Goal: Task Accomplishment & Management: Manage account settings

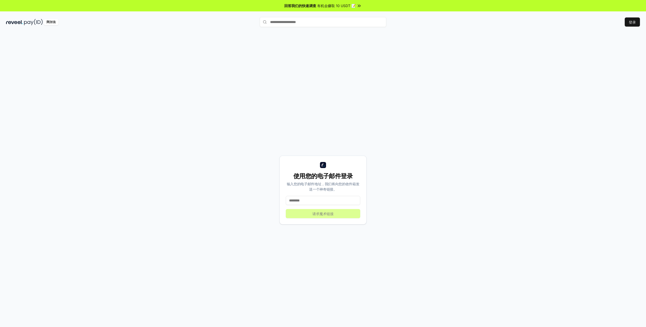
click at [309, 200] on input at bounding box center [323, 200] width 74 height 9
type input "**********"
click at [311, 216] on button "请求魔术链接" at bounding box center [323, 213] width 74 height 9
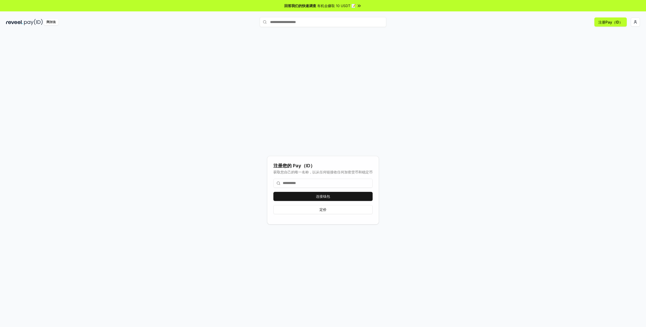
click at [304, 181] on input at bounding box center [322, 183] width 99 height 9
click at [304, 182] on input at bounding box center [322, 183] width 99 height 9
click at [310, 197] on button "连接钱包" at bounding box center [322, 196] width 99 height 9
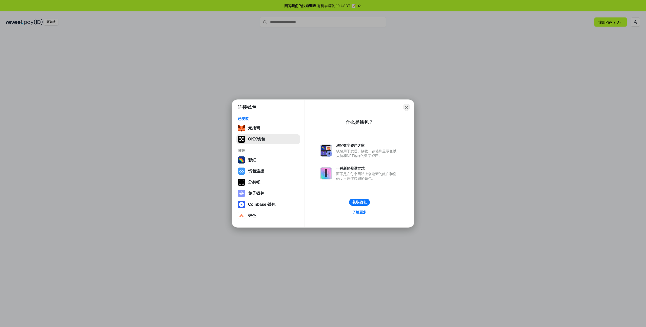
click at [270, 141] on button "OKX钱包" at bounding box center [267, 139] width 63 height 10
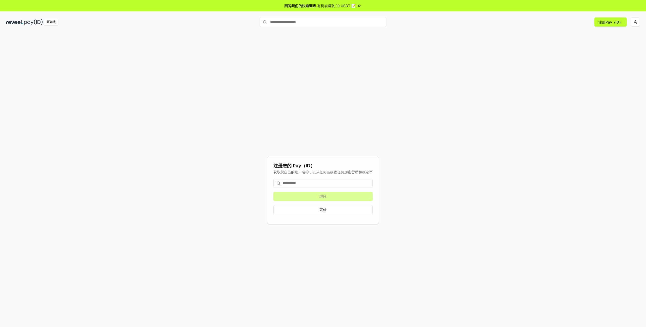
click at [307, 180] on input at bounding box center [322, 183] width 99 height 9
type input "*"
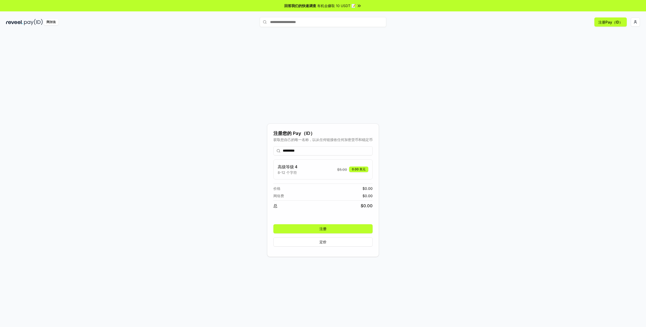
type input "*********"
click at [329, 227] on button "注册" at bounding box center [322, 228] width 99 height 9
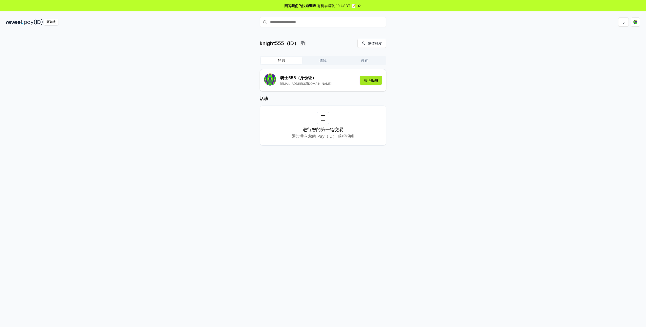
click at [368, 78] on button "获得报酬" at bounding box center [370, 80] width 22 height 9
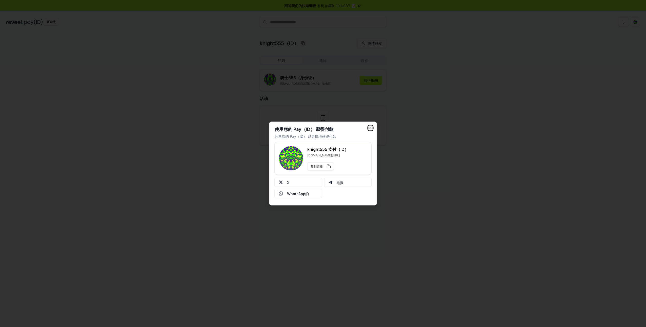
click at [370, 126] on icon "button" at bounding box center [370, 128] width 4 height 4
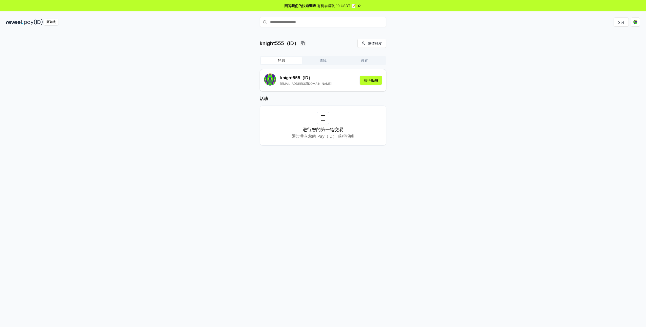
drag, startPoint x: 333, startPoint y: 62, endPoint x: 339, endPoint y: 60, distance: 6.4
click at [333, 61] on button "路线" at bounding box center [322, 60] width 41 height 7
drag, startPoint x: 364, startPoint y: 60, endPoint x: 314, endPoint y: 58, distance: 50.6
click at [364, 60] on button "设置" at bounding box center [364, 60] width 41 height 7
click at [282, 61] on button "轮廓" at bounding box center [281, 60] width 41 height 7
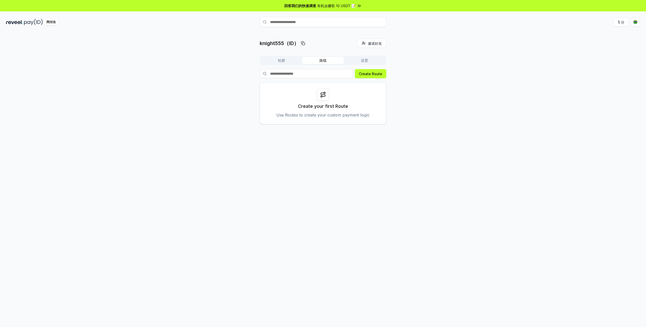
click at [325, 60] on button "路线" at bounding box center [322, 60] width 41 height 7
click at [377, 74] on button "创建路线" at bounding box center [375, 73] width 22 height 9
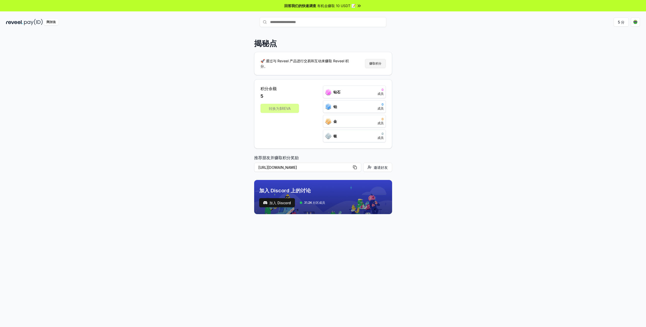
click at [371, 64] on button "赚取积分" at bounding box center [375, 63] width 21 height 9
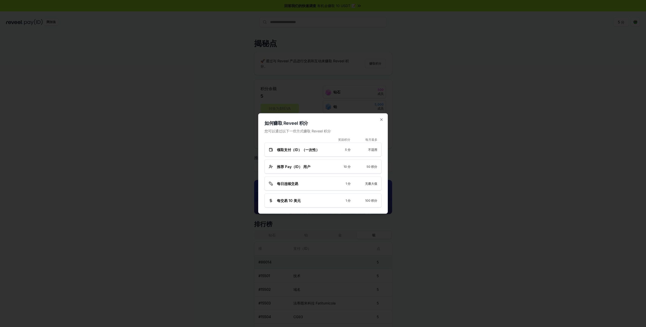
click at [302, 163] on div "推荐 Pay（ID） 用户 10 分 50 积分" at bounding box center [322, 167] width 117 height 14
click at [303, 148] on span "领取支付（ID）（一次性）" at bounding box center [298, 149] width 43 height 5
click at [310, 148] on span "领取支付（ID）（一次性）" at bounding box center [298, 149] width 43 height 5
click at [381, 119] on icon "button" at bounding box center [381, 120] width 4 height 4
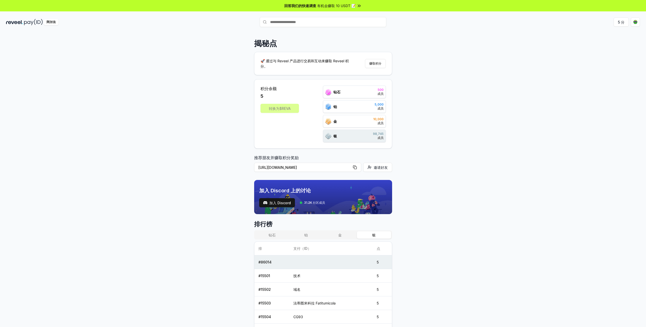
click at [283, 106] on div "转换为$REVA" at bounding box center [279, 108] width 38 height 9
click at [281, 105] on div "转换为$REVA" at bounding box center [279, 108] width 38 height 9
click at [342, 90] on div "钻石 500 成员" at bounding box center [354, 92] width 63 height 13
click at [357, 109] on div "铂 5,000 成员" at bounding box center [354, 106] width 63 height 13
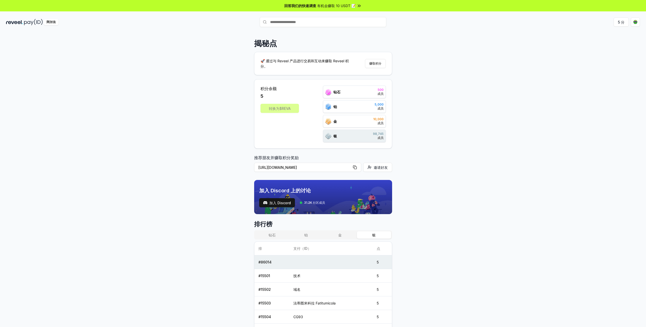
click at [358, 125] on div "金 10,000 成员" at bounding box center [354, 121] width 63 height 13
click at [356, 136] on div "银 98,745 成员" at bounding box center [354, 136] width 63 height 13
click at [357, 119] on div "金 10,000 成员" at bounding box center [354, 121] width 63 height 13
click at [356, 107] on div "铂 5,000 成员" at bounding box center [354, 106] width 63 height 13
click at [355, 93] on div "钻石 500 成员" at bounding box center [354, 92] width 63 height 13
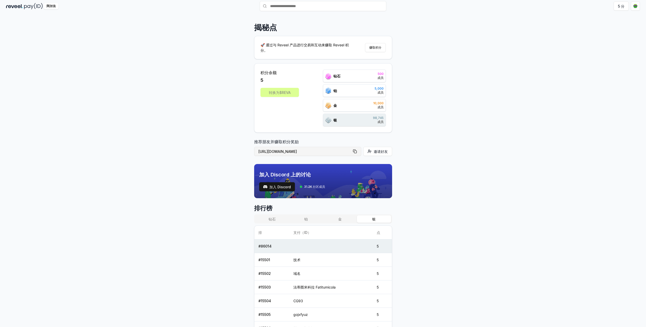
scroll to position [110, 0]
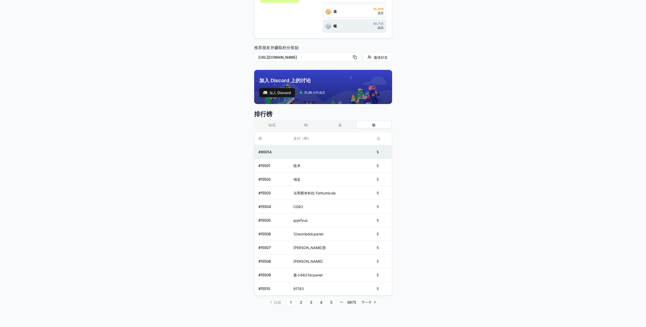
click at [344, 124] on button "金" at bounding box center [340, 124] width 34 height 7
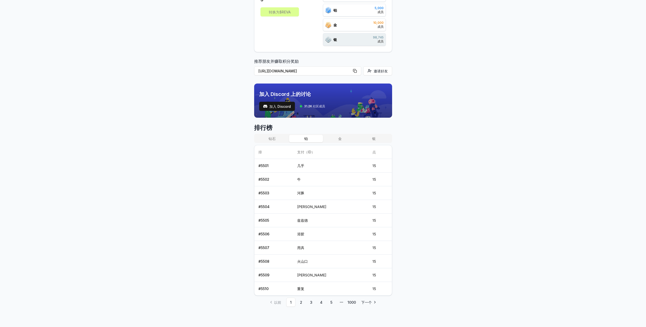
click at [298, 139] on button "铂" at bounding box center [306, 138] width 34 height 7
click at [274, 140] on button "钻石" at bounding box center [272, 138] width 34 height 7
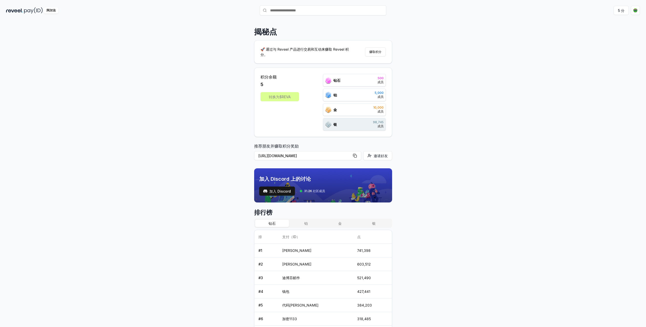
scroll to position [0, 0]
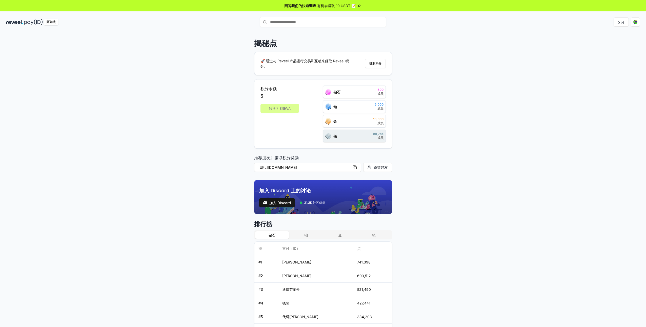
click at [22, 21] on img at bounding box center [14, 22] width 17 height 6
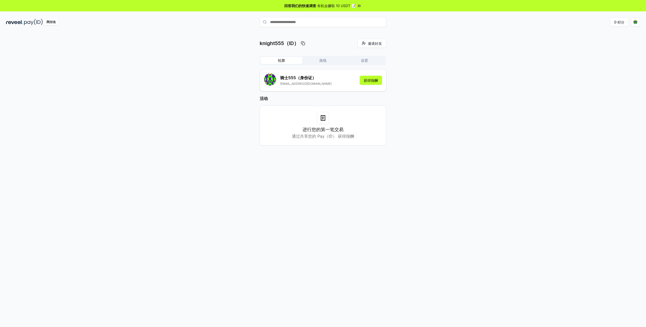
click at [326, 57] on button "路线" at bounding box center [322, 60] width 41 height 7
click at [364, 58] on button "设置" at bounding box center [364, 60] width 41 height 7
click at [616, 23] on font "0 积分" at bounding box center [619, 21] width 10 height 5
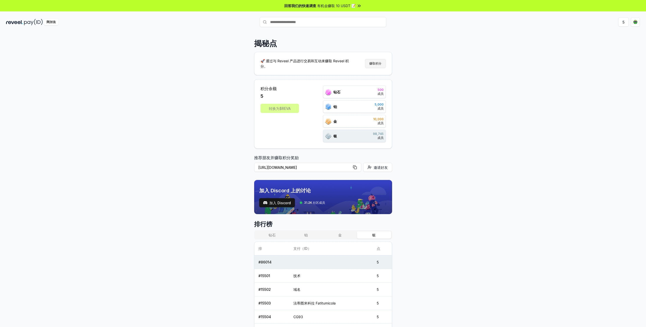
click at [369, 63] on button "赚取积分" at bounding box center [375, 63] width 21 height 9
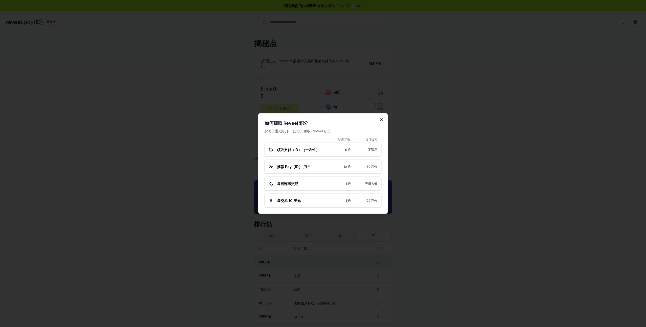
click at [381, 118] on icon "button" at bounding box center [381, 120] width 4 height 4
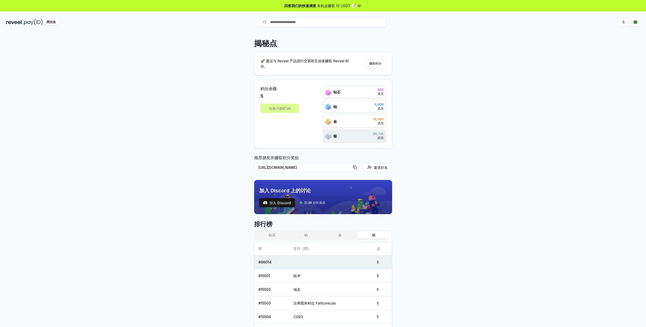
click at [32, 23] on img at bounding box center [33, 22] width 19 height 6
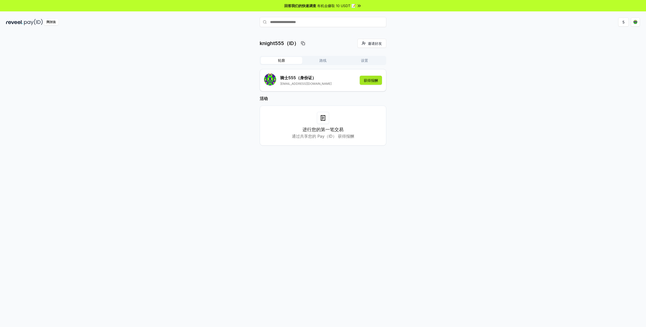
click at [367, 81] on button "获得报酬" at bounding box center [370, 80] width 22 height 9
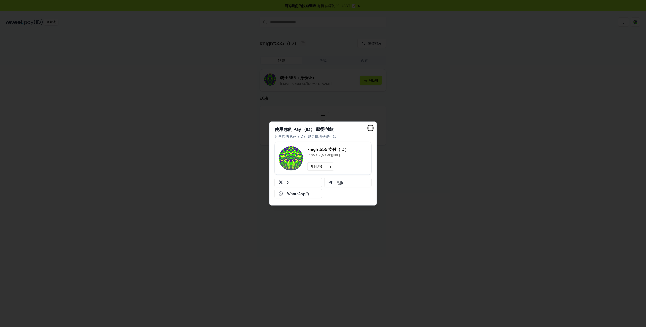
click at [372, 128] on icon "button" at bounding box center [370, 128] width 4 height 4
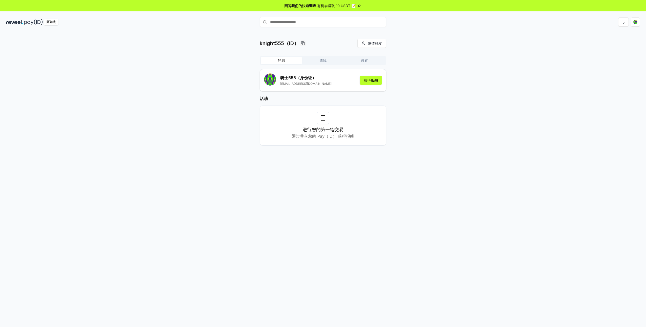
click at [317, 62] on button "路线" at bounding box center [322, 60] width 41 height 7
click at [359, 60] on button "设置" at bounding box center [364, 60] width 41 height 7
click at [623, 16] on div "阿尔法 5" at bounding box center [323, 21] width 646 height 13
click at [623, 18] on button "5" at bounding box center [623, 21] width 11 height 9
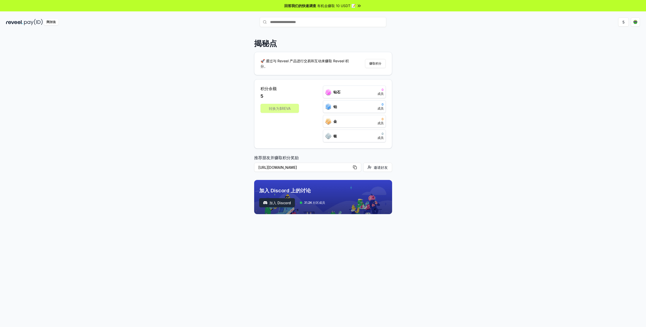
click at [283, 202] on span "加入 Discord" at bounding box center [280, 202] width 22 height 5
